Goal: Navigation & Orientation: Find specific page/section

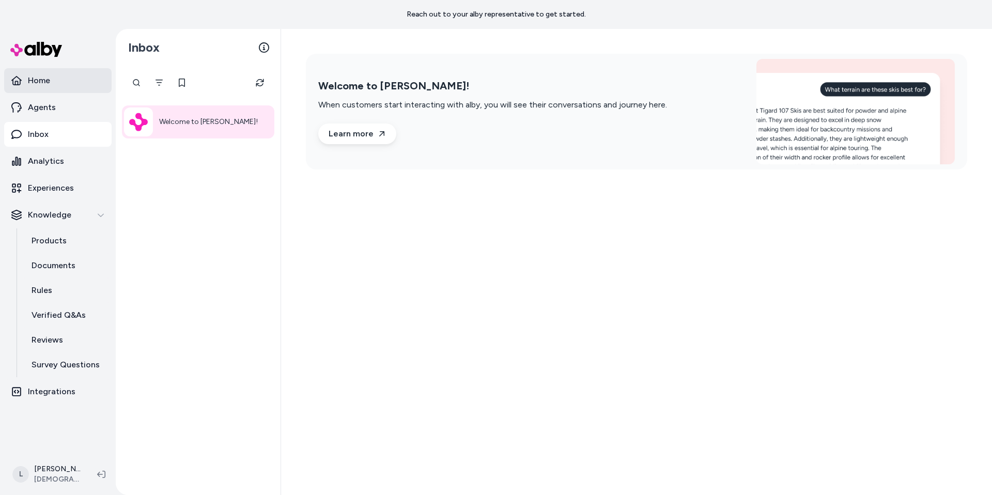
click at [51, 79] on link "Home" at bounding box center [57, 80] width 107 height 25
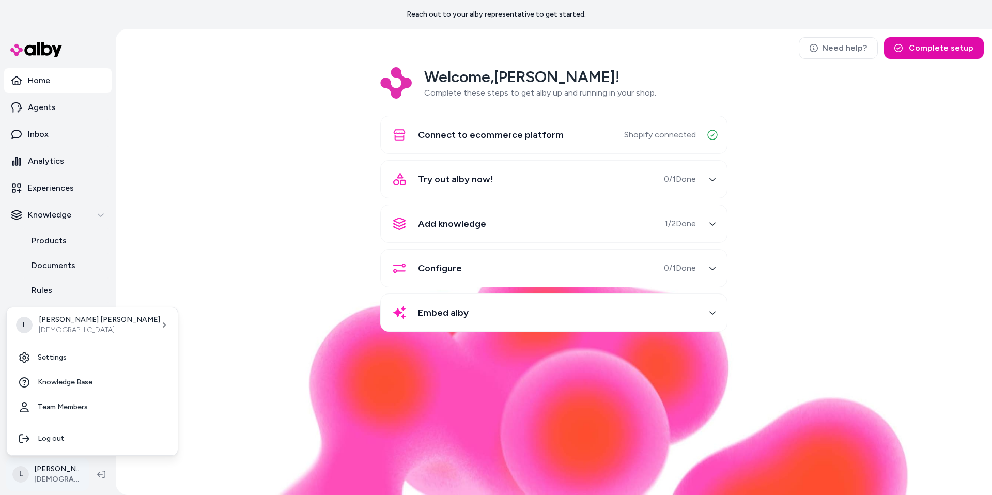
click at [52, 480] on html "Reach out to your alby representative to get started. Home Agents Inbox Analyti…" at bounding box center [496, 247] width 992 height 495
click at [235, 300] on html "Reach out to your alby representative to get started. Home Agents Inbox Analyti…" at bounding box center [496, 247] width 992 height 495
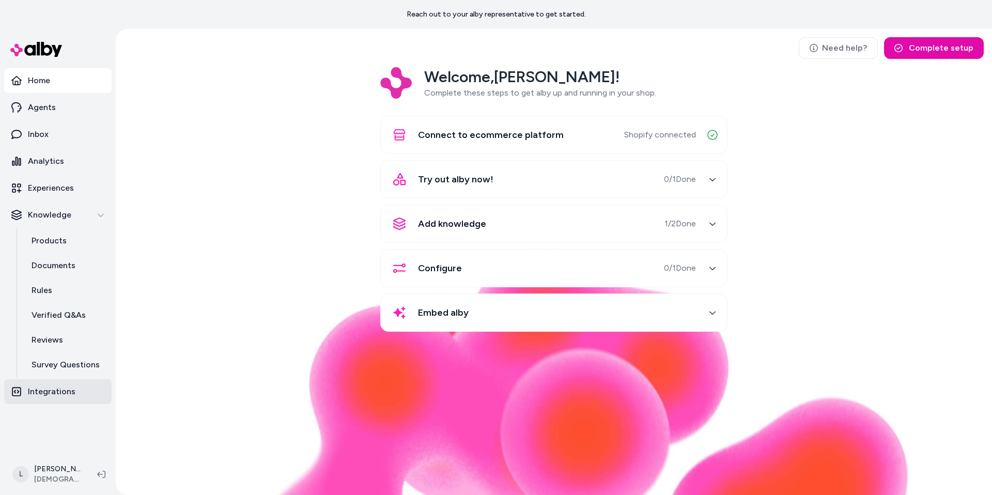
click at [56, 390] on p "Integrations" at bounding box center [52, 391] width 48 height 12
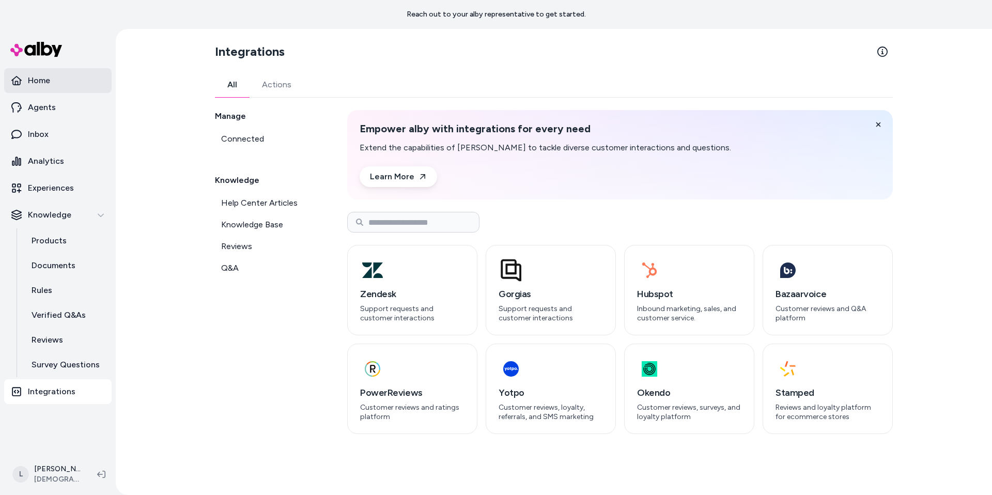
click at [36, 87] on link "Home" at bounding box center [57, 80] width 107 height 25
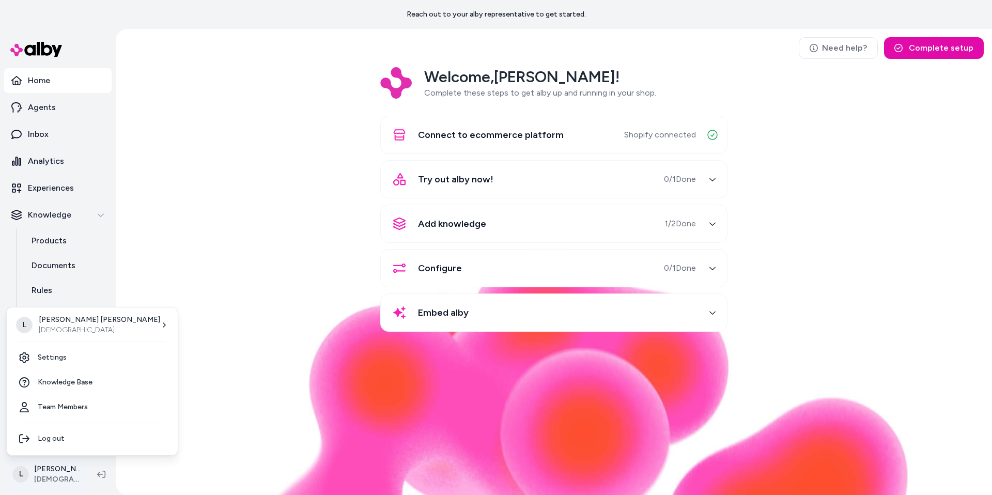
click at [55, 479] on html "Reach out to your alby representative to get started. Home Agents Inbox Analyti…" at bounding box center [496, 247] width 992 height 495
click at [198, 227] on html "Reach out to your alby representative to get started. Home Agents Inbox Analyti…" at bounding box center [496, 247] width 992 height 495
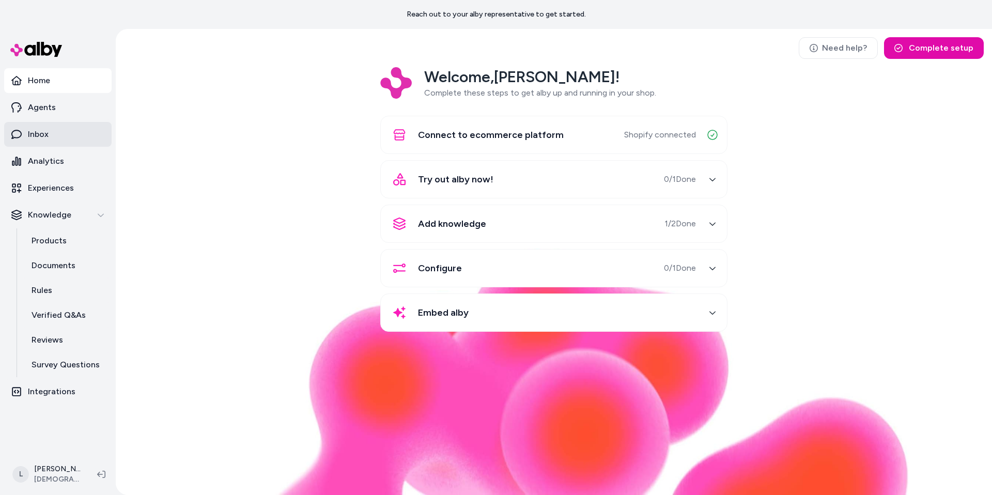
click at [45, 143] on link "Inbox" at bounding box center [57, 134] width 107 height 25
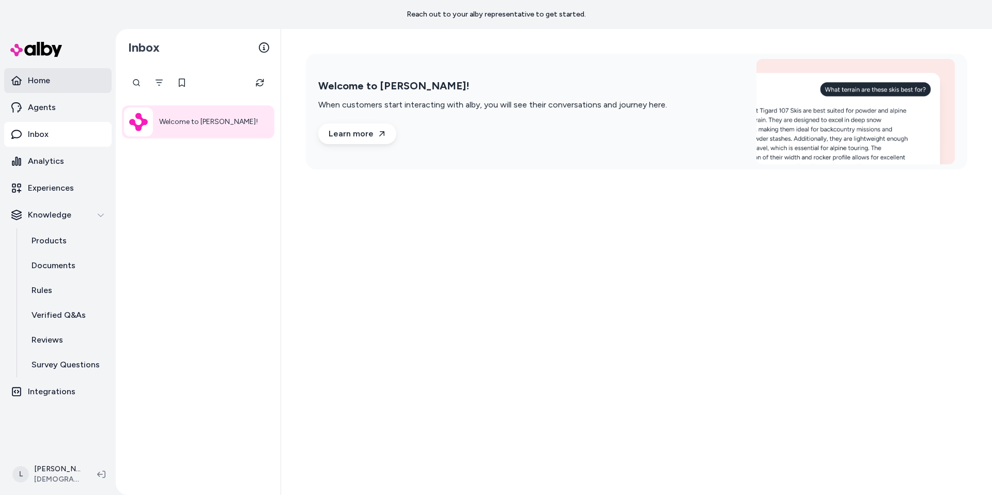
click at [28, 85] on p "Home" at bounding box center [39, 80] width 22 height 12
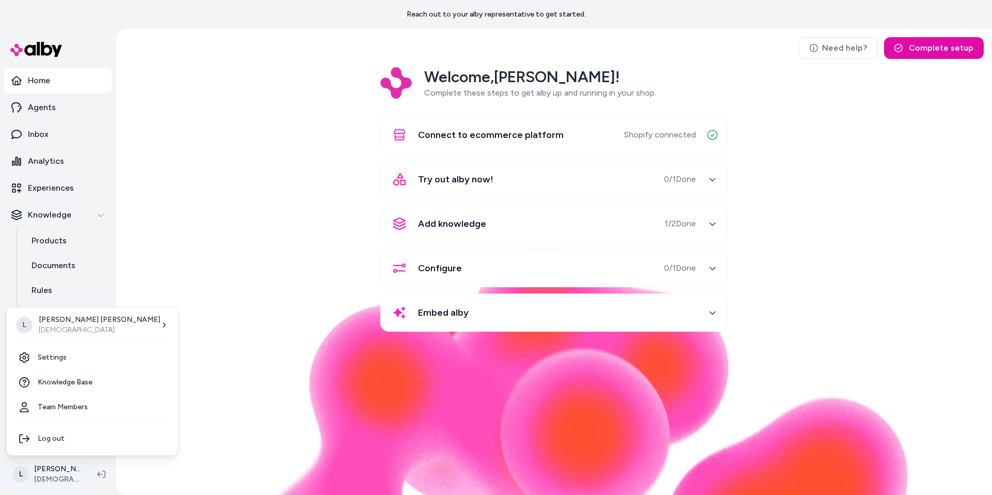
click at [69, 486] on html "Reach out to your alby representative to get started. Home Agents Inbox Analyti…" at bounding box center [496, 247] width 992 height 495
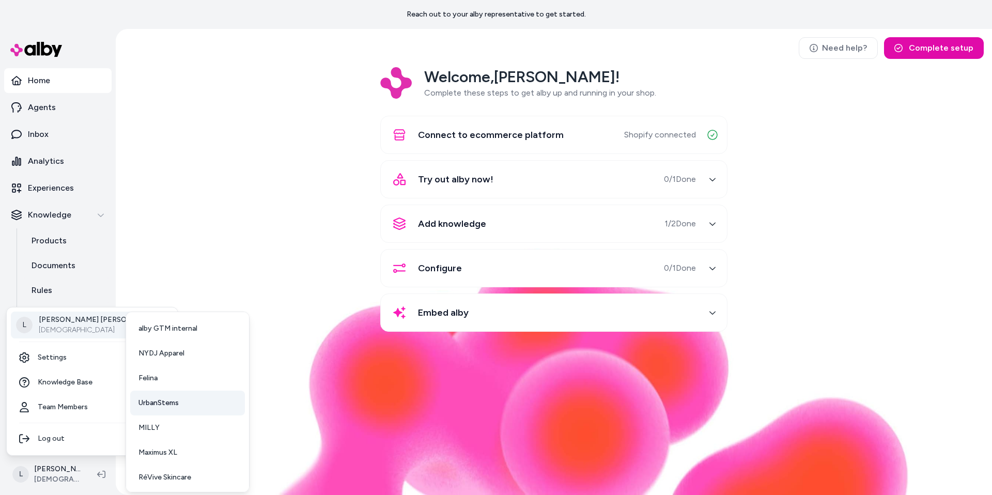
click at [159, 405] on span "UrbanStems" at bounding box center [158, 403] width 40 height 10
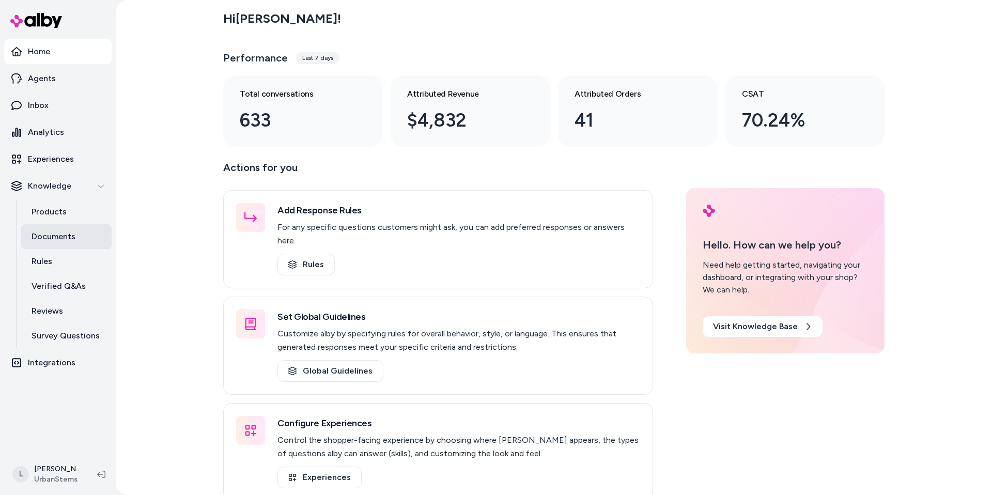
click at [51, 235] on p "Documents" at bounding box center [54, 236] width 44 height 12
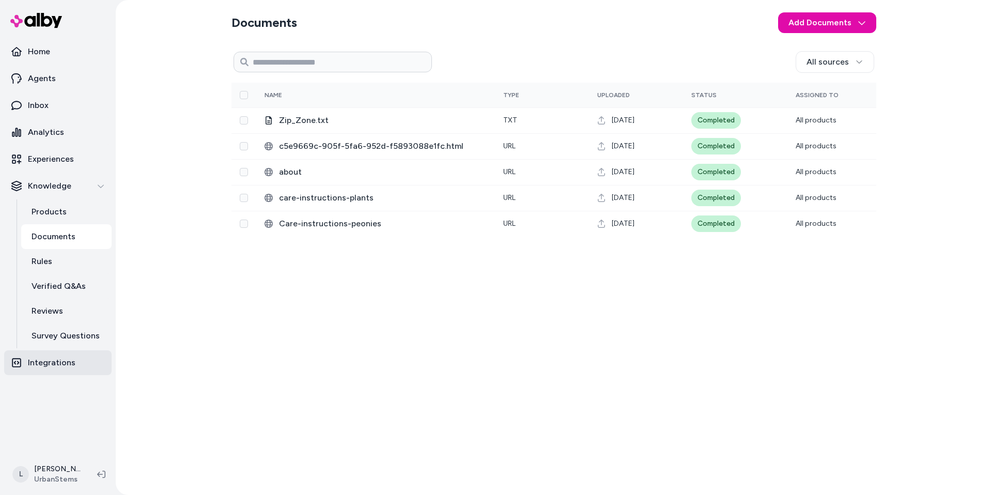
click at [45, 364] on p "Integrations" at bounding box center [52, 362] width 48 height 12
